Goal: Book appointment/travel/reservation

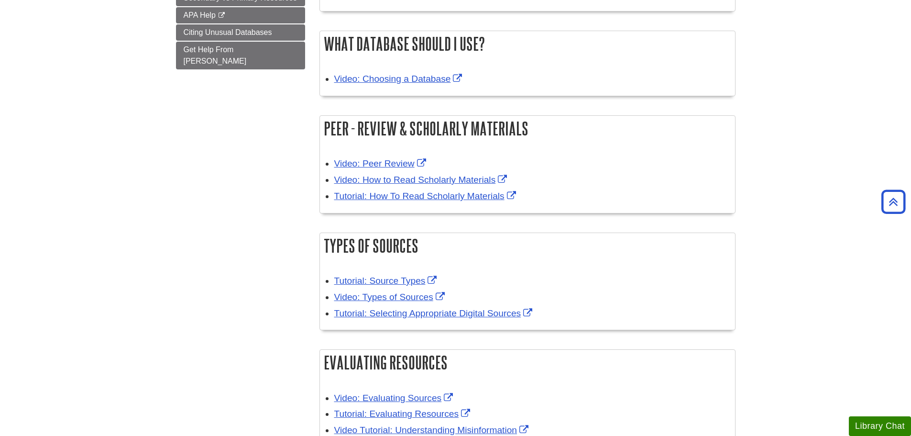
scroll to position [96, 0]
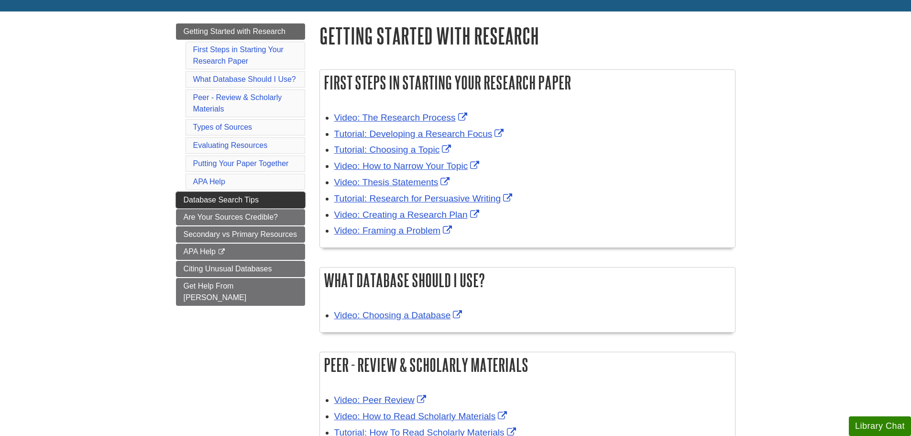
click at [210, 194] on link "Database Search Tips" at bounding box center [240, 200] width 129 height 16
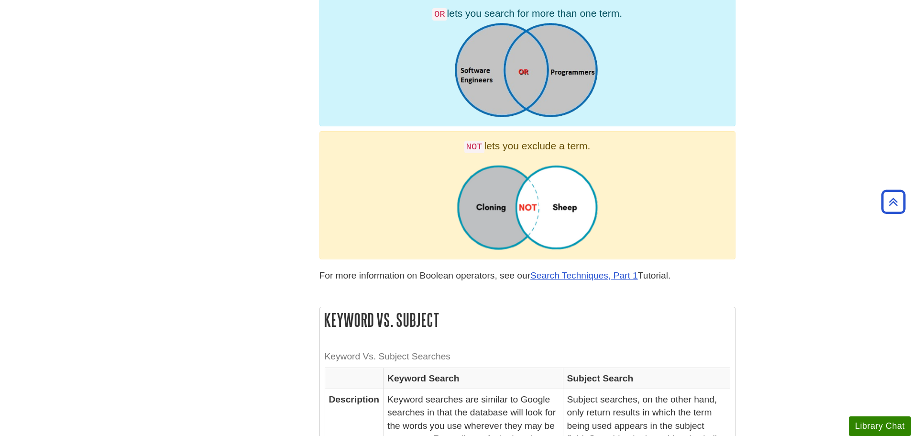
scroll to position [154, 0]
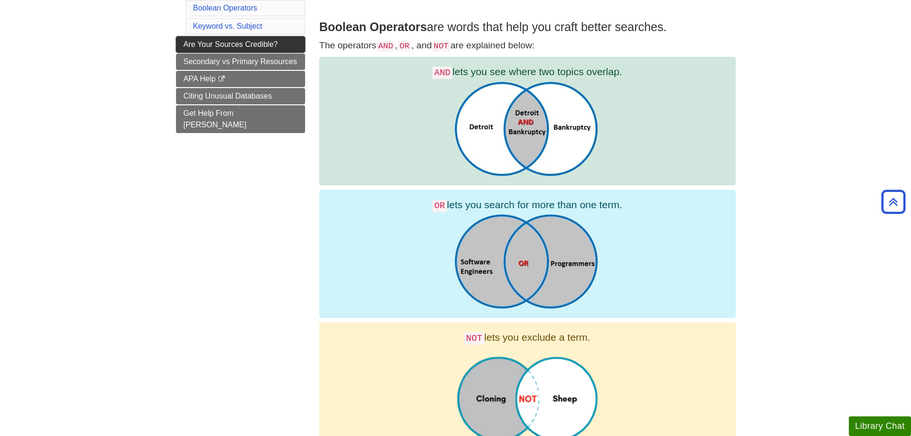
click at [191, 44] on span "Are Your Sources Credible?" at bounding box center [231, 44] width 94 height 8
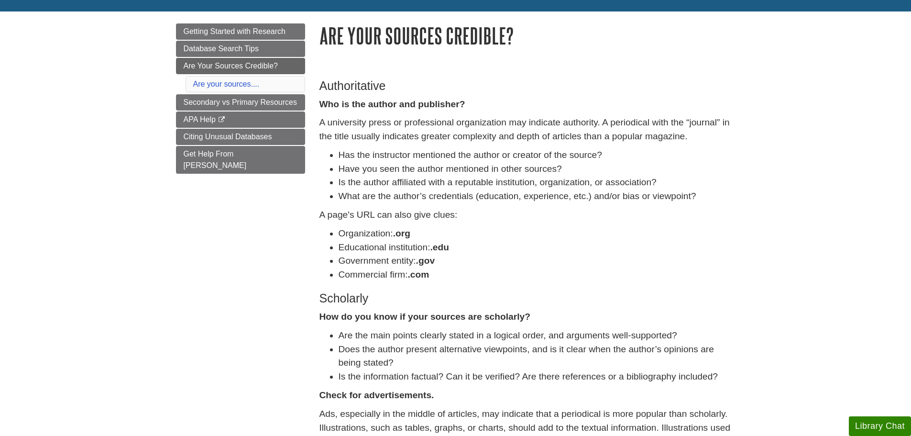
scroll to position [143, 0]
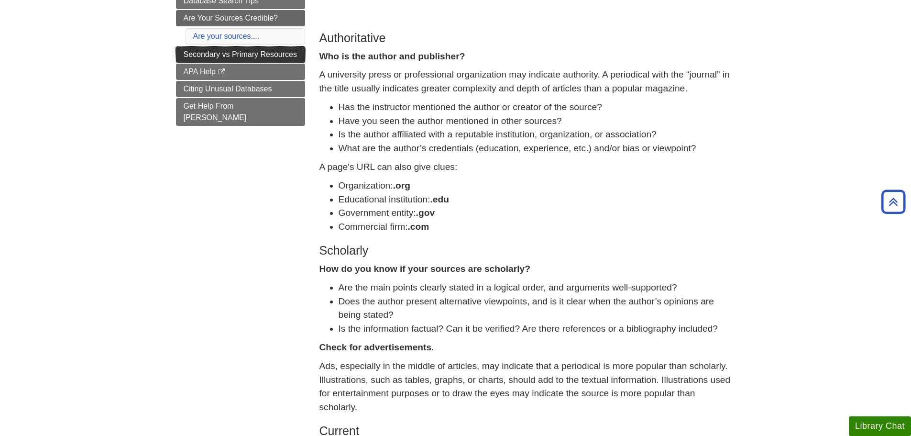
click at [185, 52] on span "Secondary vs Primary Resources" at bounding box center [240, 54] width 113 height 8
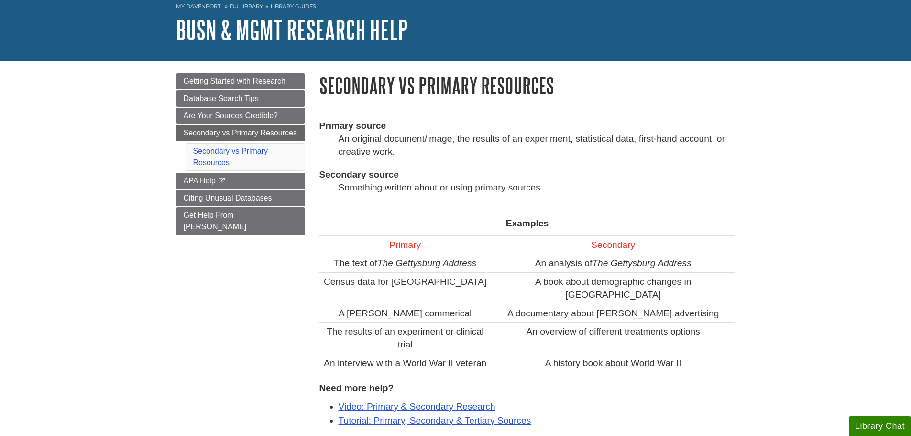
scroll to position [96, 0]
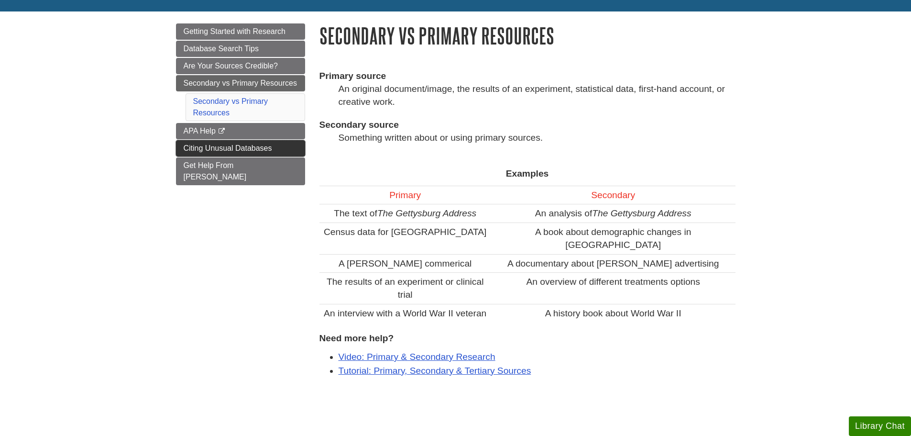
click at [183, 143] on link "Citing Unusual Databases" at bounding box center [240, 148] width 129 height 16
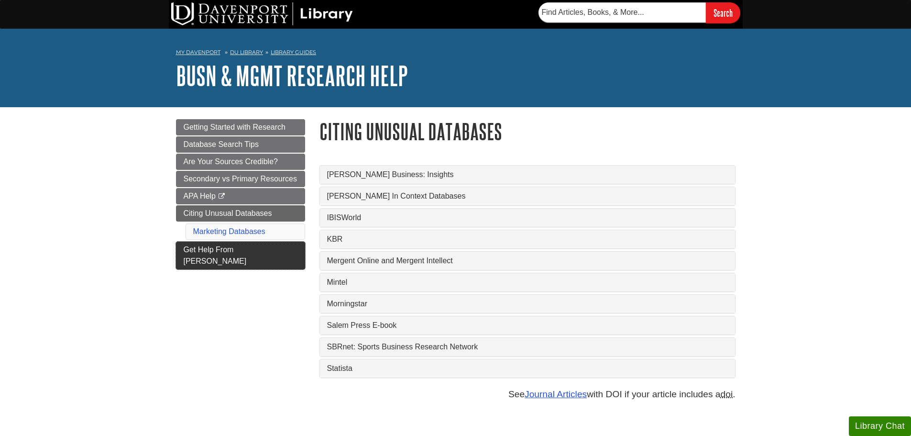
click at [184, 248] on span "Get Help From [PERSON_NAME]" at bounding box center [215, 255] width 63 height 20
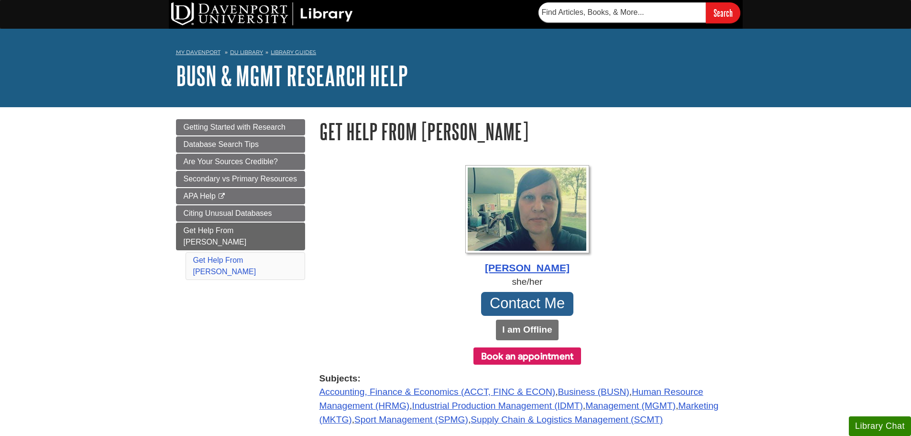
click at [547, 360] on button "Book an appointment" at bounding box center [528, 355] width 108 height 17
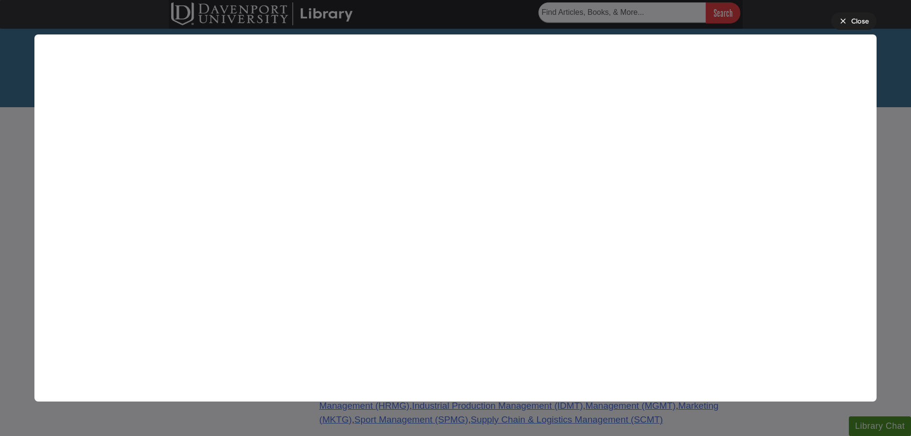
click at [858, 19] on div "Close" at bounding box center [860, 21] width 18 height 10
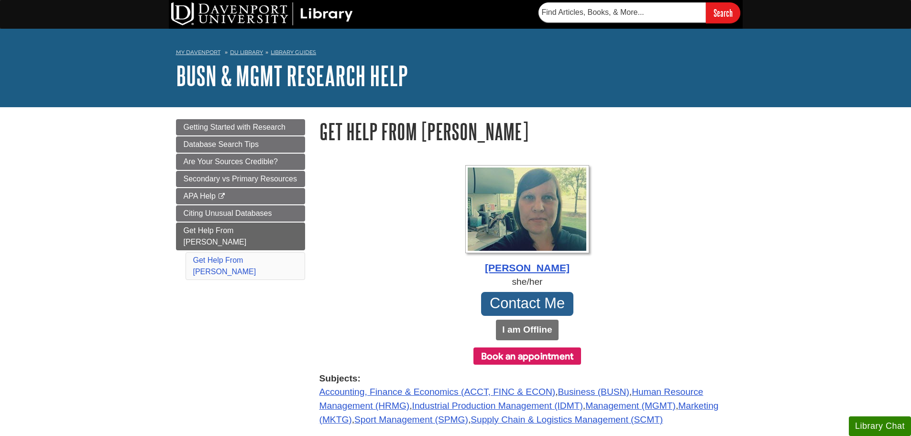
click at [570, 357] on button "Book an appointment" at bounding box center [528, 355] width 108 height 17
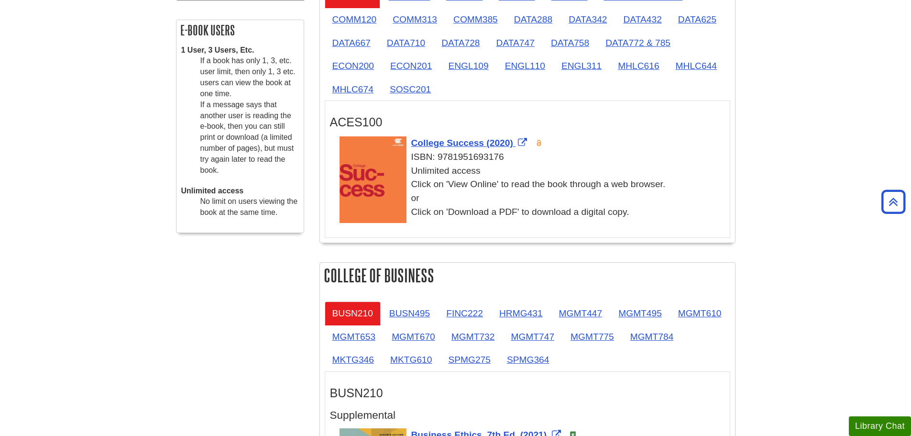
scroll to position [256, 0]
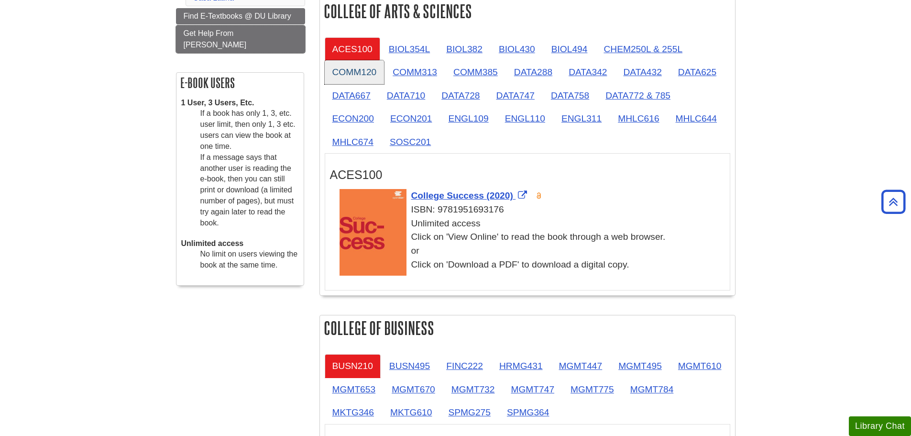
drag, startPoint x: 265, startPoint y: 34, endPoint x: 373, endPoint y: 81, distance: 118.0
click at [265, 34] on link "Get Help From [PERSON_NAME]" at bounding box center [240, 39] width 129 height 28
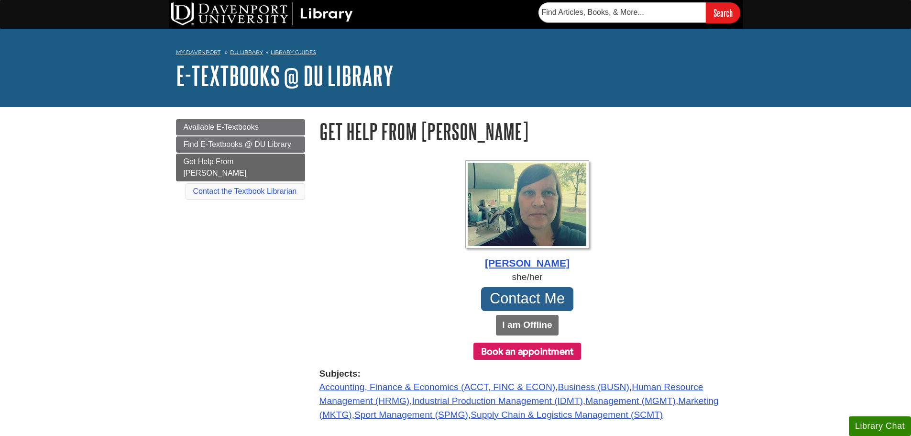
click at [540, 352] on button "Book an appointment" at bounding box center [528, 350] width 108 height 17
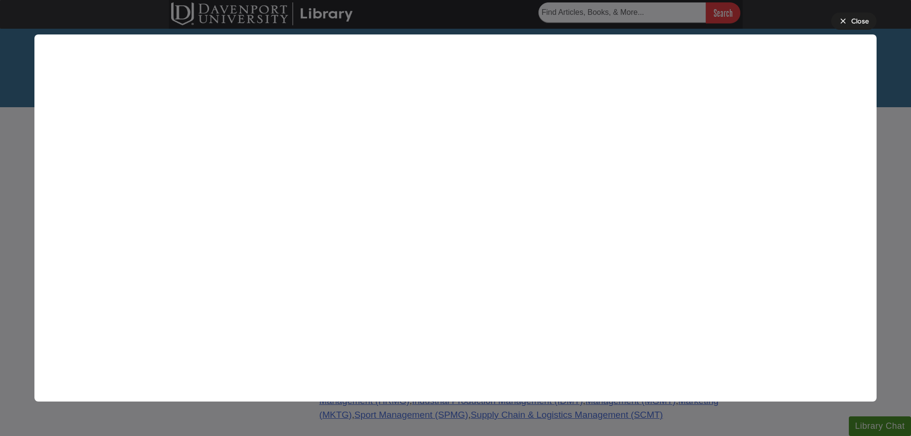
click at [863, 24] on div "Close" at bounding box center [860, 21] width 18 height 10
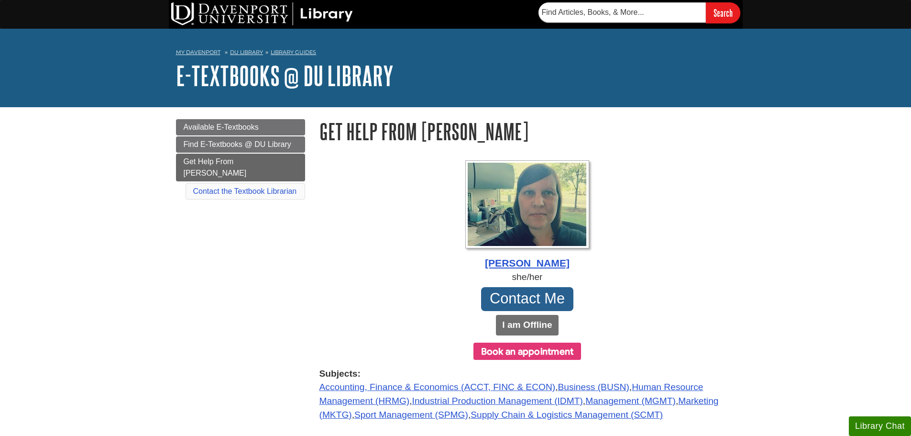
click at [574, 350] on button "Book an appointment" at bounding box center [528, 350] width 108 height 17
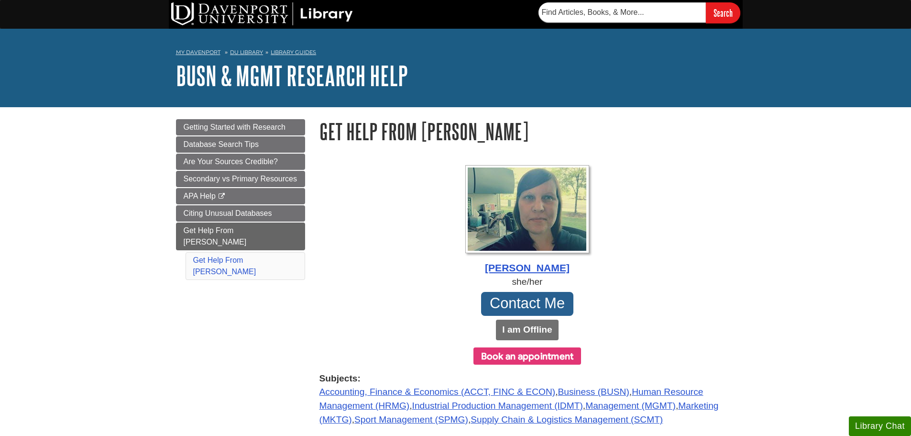
click at [527, 352] on button "Book an appointment" at bounding box center [528, 355] width 108 height 17
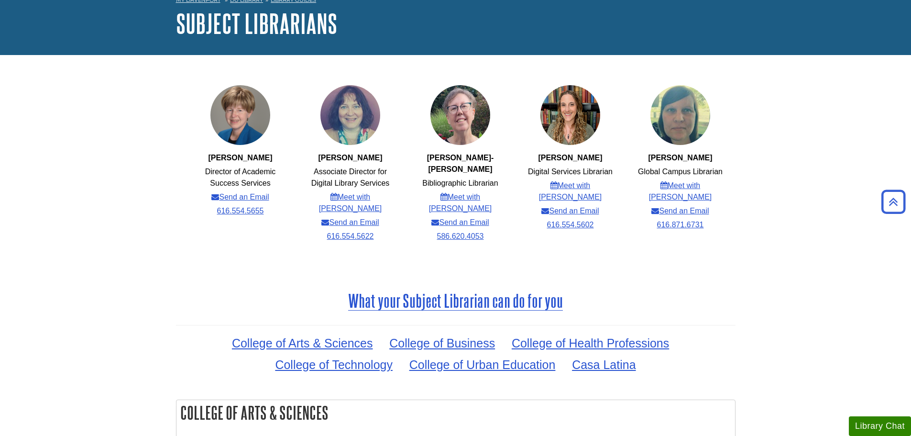
scroll to position [40, 0]
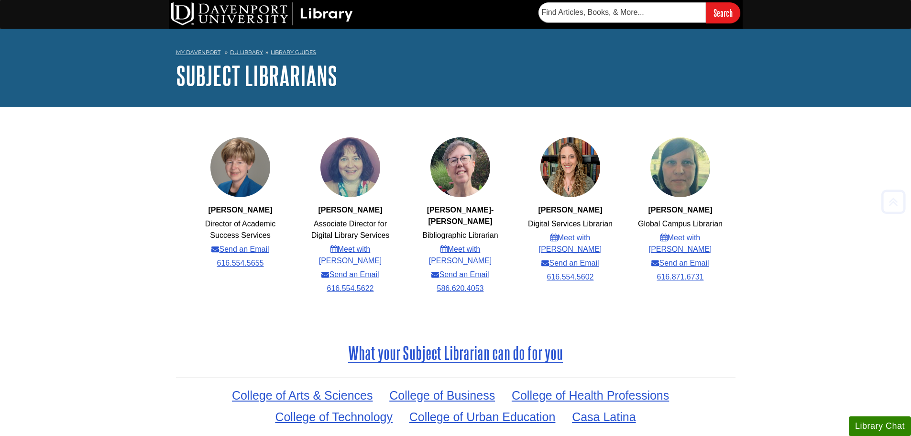
scroll to position [327, 0]
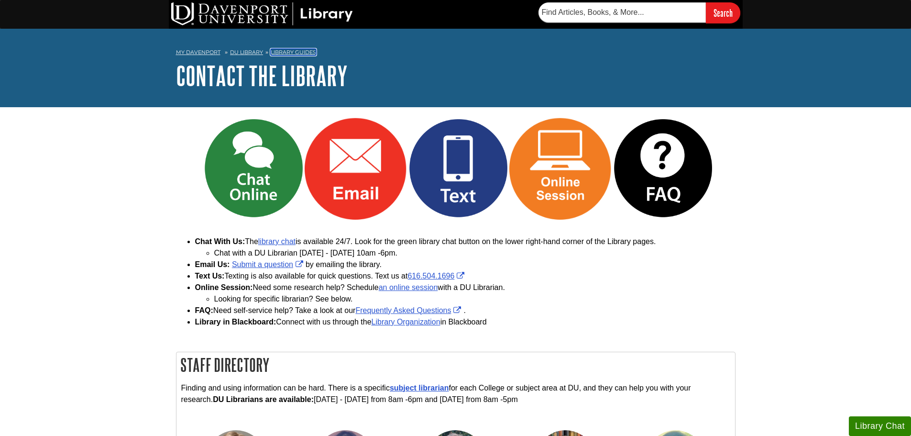
click at [279, 55] on link "Library Guides" at bounding box center [293, 52] width 45 height 7
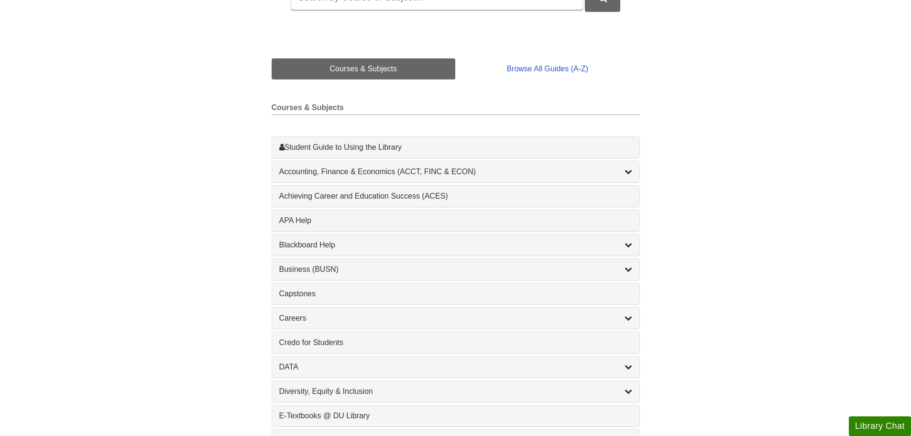
scroll to position [191, 0]
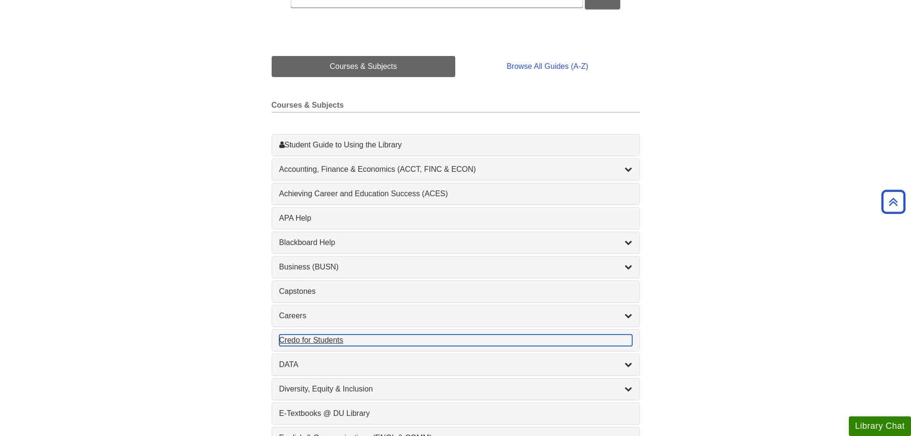
click at [299, 342] on div "Credo for Students , 1 guides" at bounding box center [455, 339] width 353 height 11
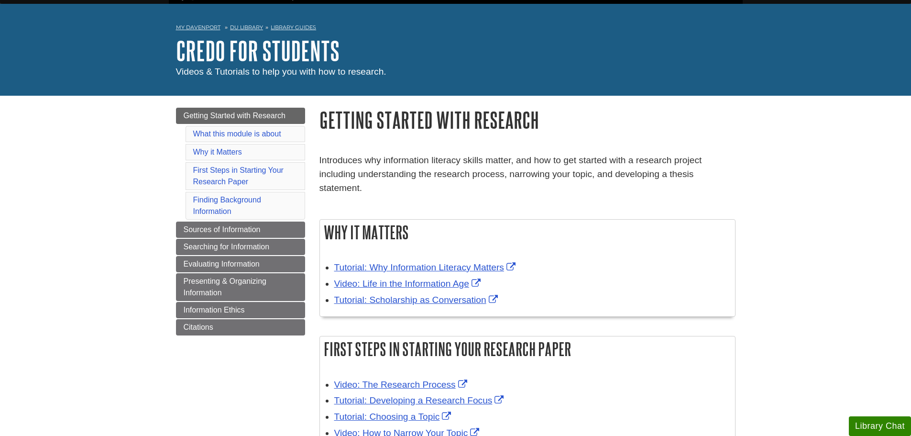
scroll to position [48, 0]
